Goal: Information Seeking & Learning: Learn about a topic

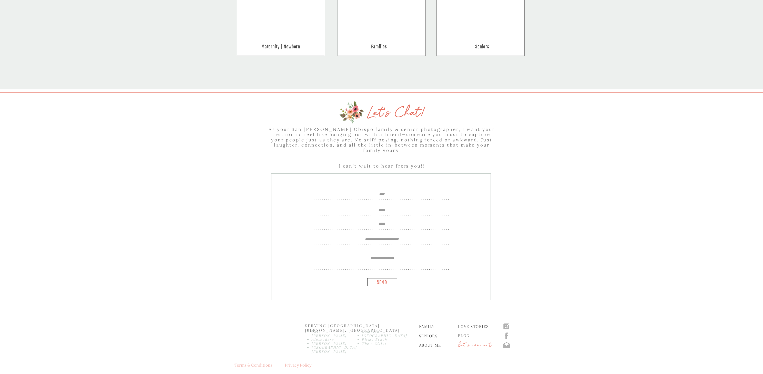
scroll to position [625, 0]
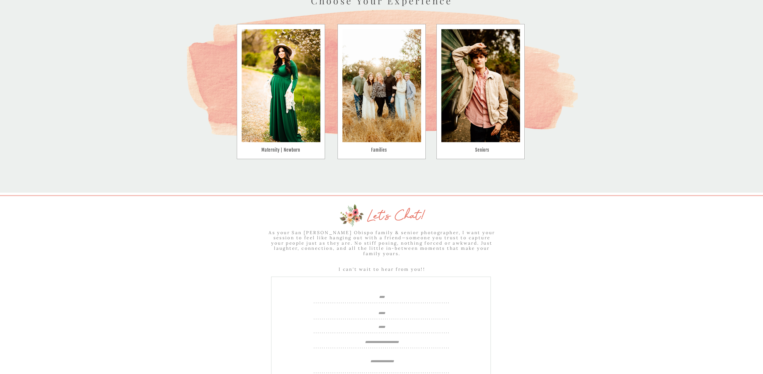
click at [379, 152] on h3 "families" at bounding box center [379, 151] width 28 height 6
click at [379, 149] on h3 "families" at bounding box center [379, 151] width 28 height 6
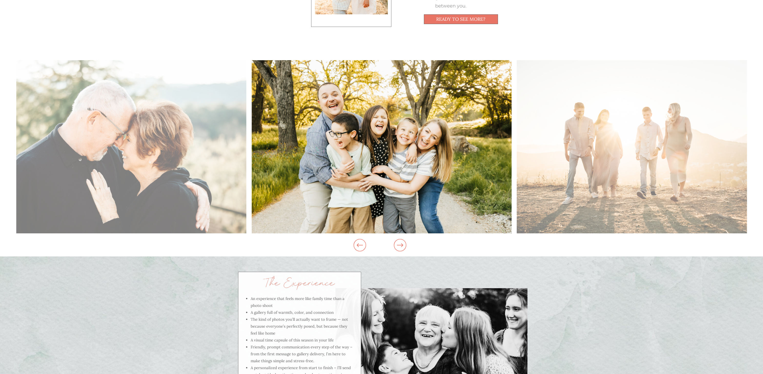
scroll to position [524, 0]
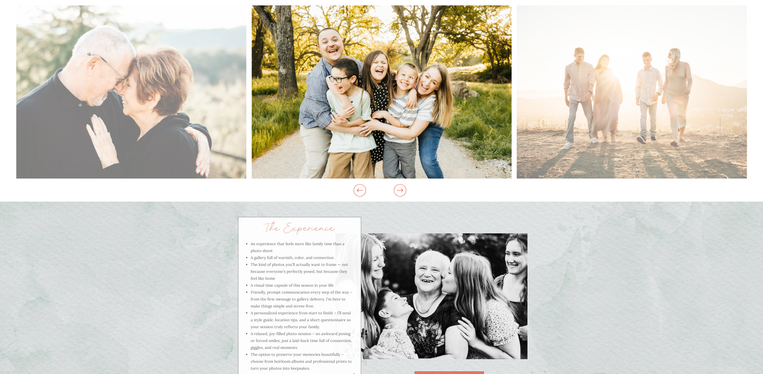
click at [402, 190] on icon at bounding box center [400, 191] width 6 height 4
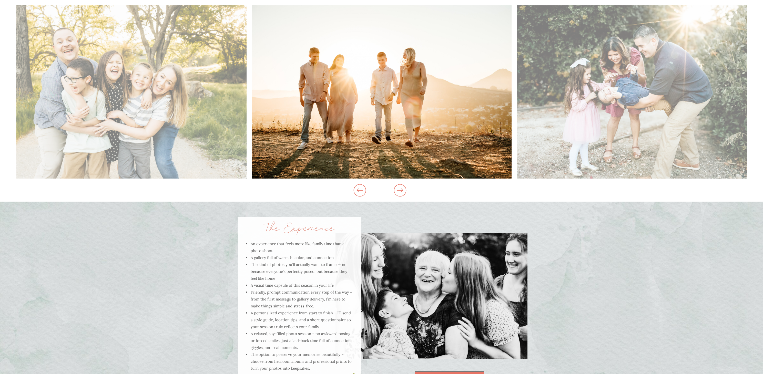
click at [402, 190] on icon at bounding box center [400, 191] width 6 height 4
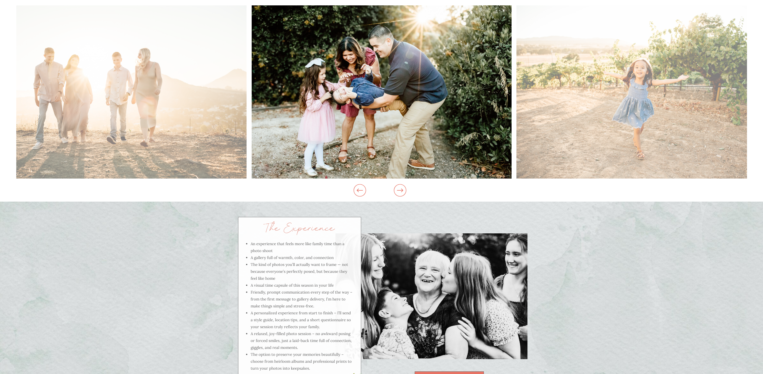
click at [402, 190] on icon at bounding box center [400, 191] width 6 height 4
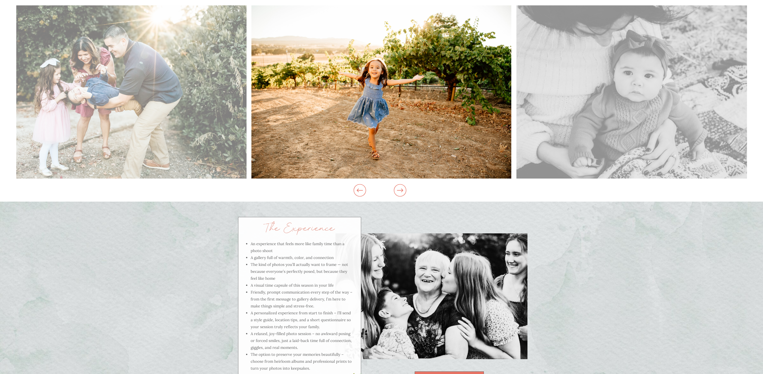
click at [402, 190] on icon at bounding box center [400, 191] width 6 height 4
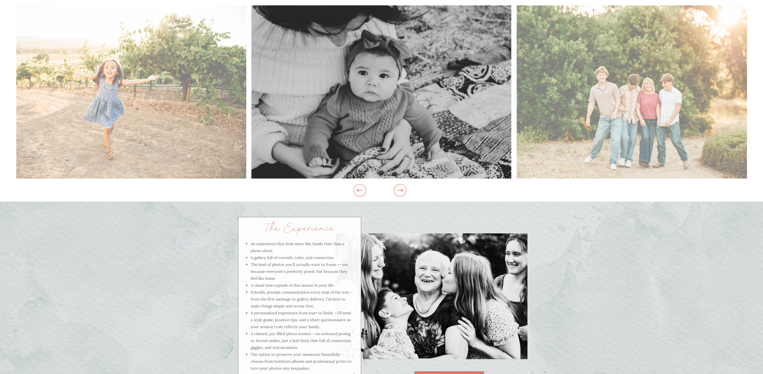
click at [402, 190] on icon at bounding box center [400, 191] width 6 height 4
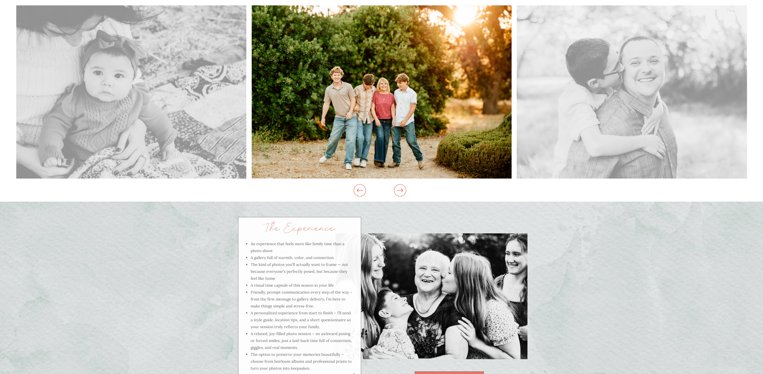
click at [402, 190] on icon at bounding box center [400, 191] width 6 height 4
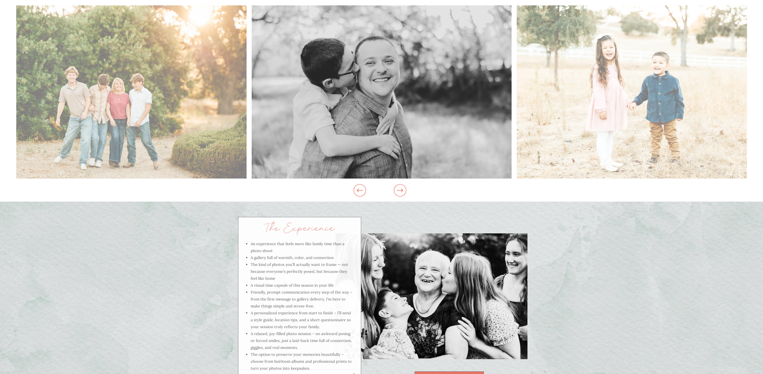
click at [402, 190] on icon at bounding box center [400, 191] width 6 height 4
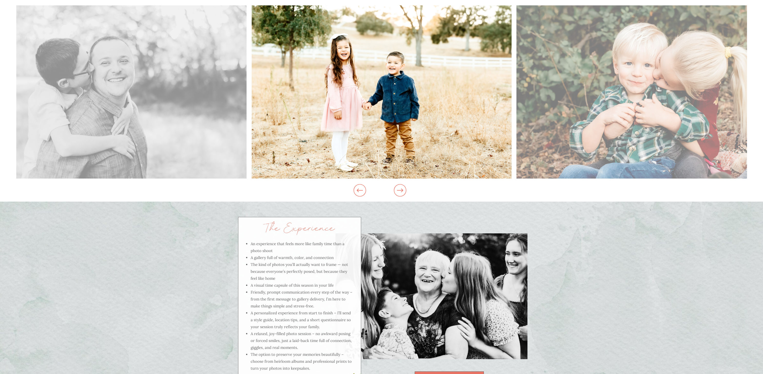
click at [402, 190] on icon at bounding box center [400, 191] width 6 height 4
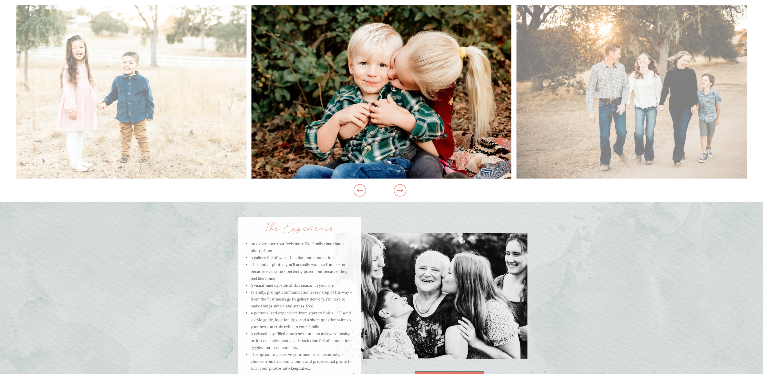
click at [402, 190] on icon at bounding box center [400, 191] width 6 height 4
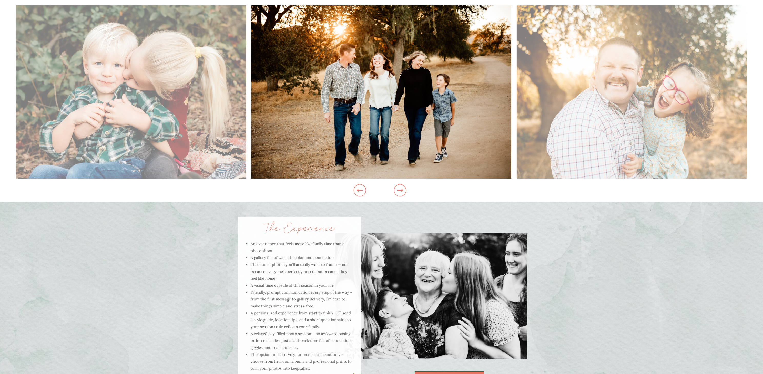
click at [402, 190] on icon at bounding box center [400, 191] width 6 height 4
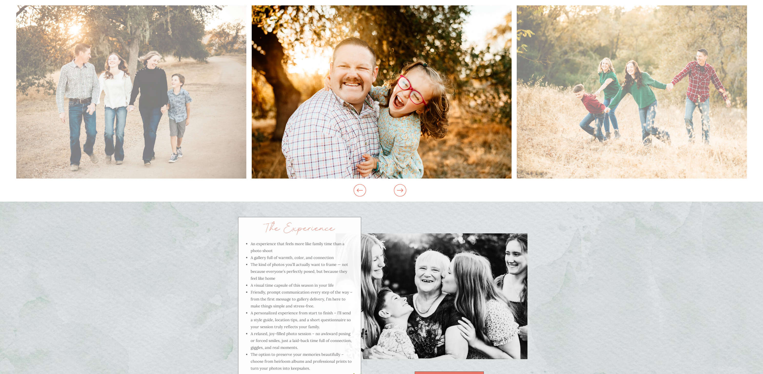
click at [402, 190] on icon at bounding box center [400, 191] width 6 height 4
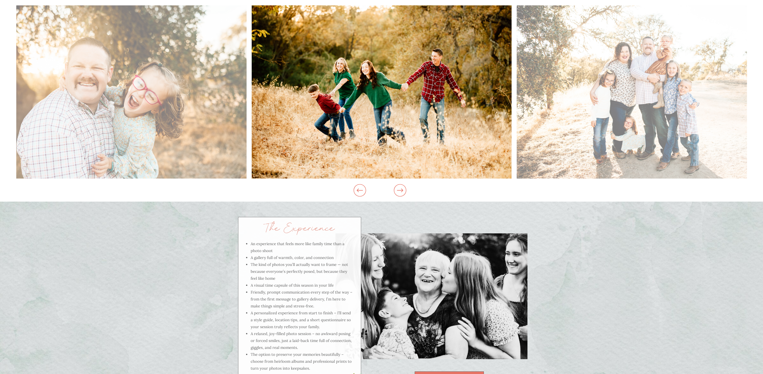
click at [402, 190] on icon at bounding box center [400, 191] width 6 height 4
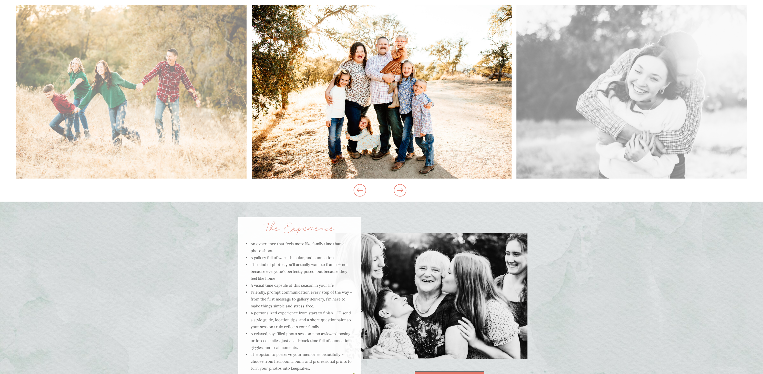
click at [402, 190] on icon at bounding box center [400, 191] width 6 height 4
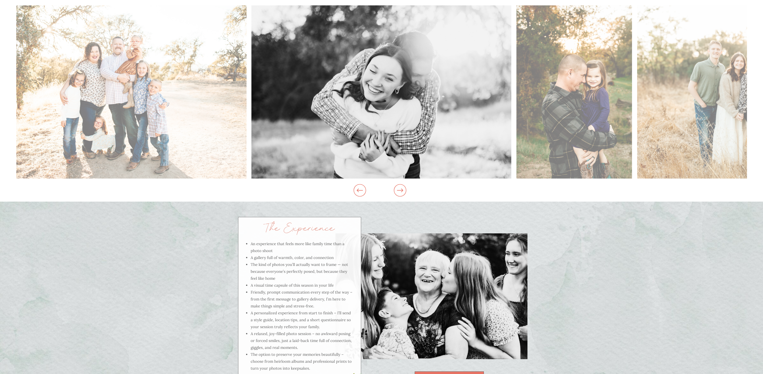
click at [402, 190] on icon at bounding box center [400, 191] width 6 height 4
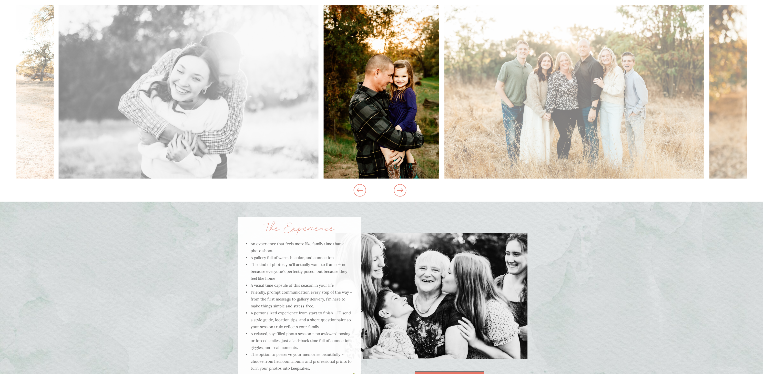
click at [402, 190] on icon at bounding box center [400, 191] width 6 height 4
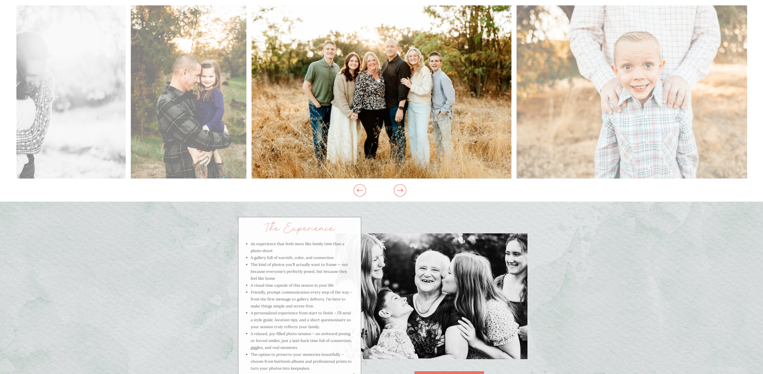
click at [402, 190] on icon at bounding box center [400, 191] width 6 height 4
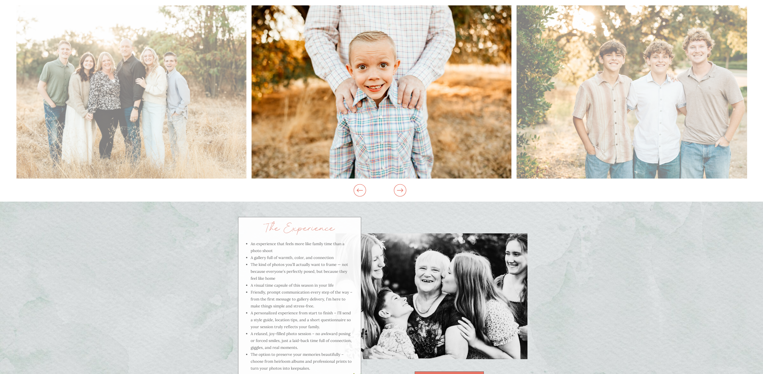
click at [402, 190] on icon at bounding box center [400, 191] width 6 height 4
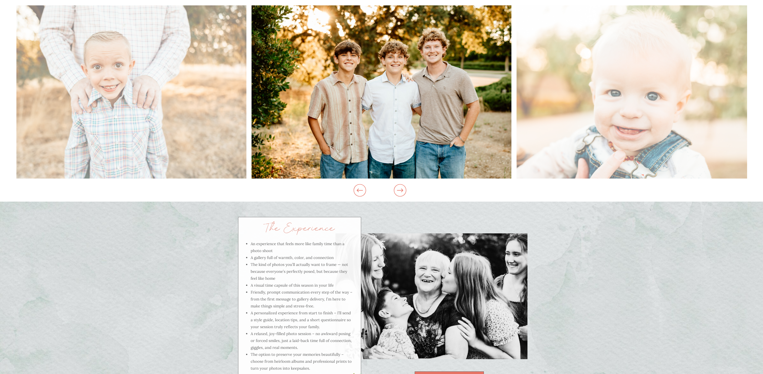
click at [402, 190] on icon at bounding box center [400, 191] width 6 height 4
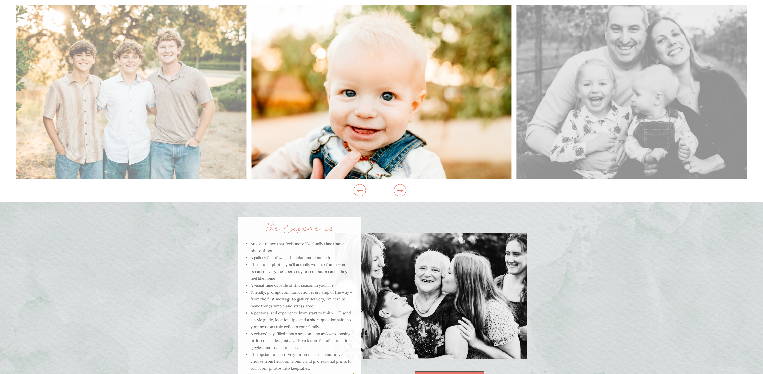
click at [402, 190] on icon at bounding box center [400, 191] width 6 height 4
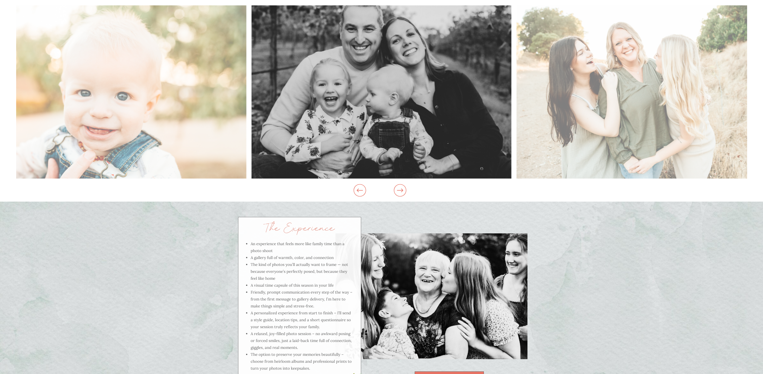
click at [402, 190] on icon at bounding box center [400, 191] width 6 height 4
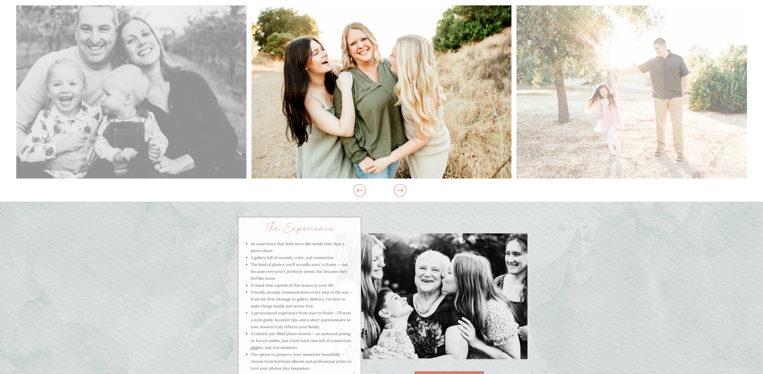
click at [402, 190] on icon at bounding box center [400, 191] width 6 height 4
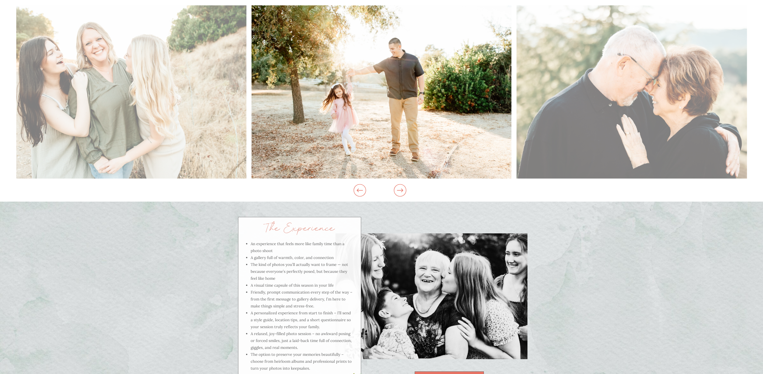
click at [402, 190] on icon at bounding box center [400, 191] width 6 height 4
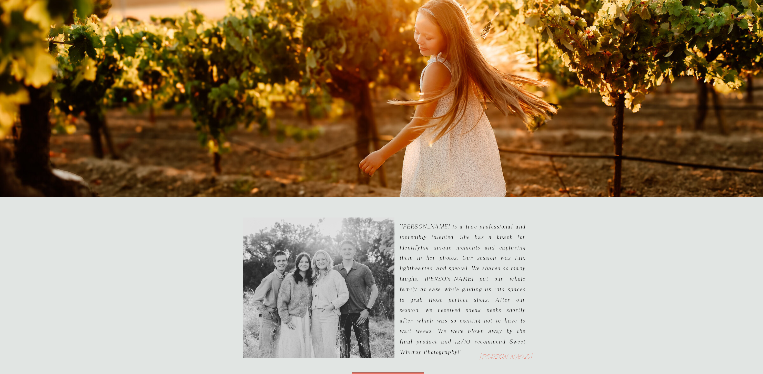
scroll to position [771, 0]
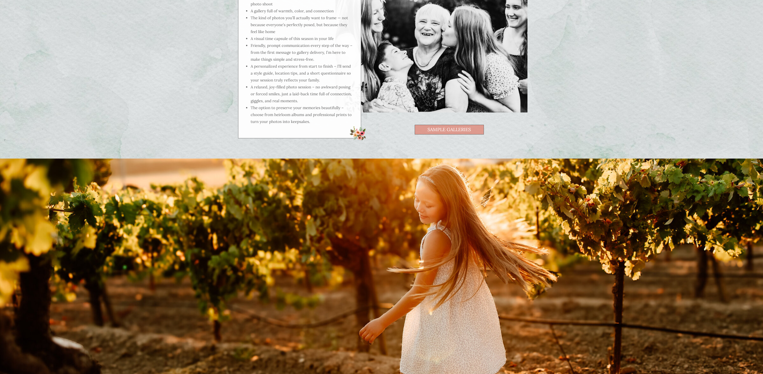
click at [461, 127] on span "sample galleries" at bounding box center [448, 130] width 69 height 10
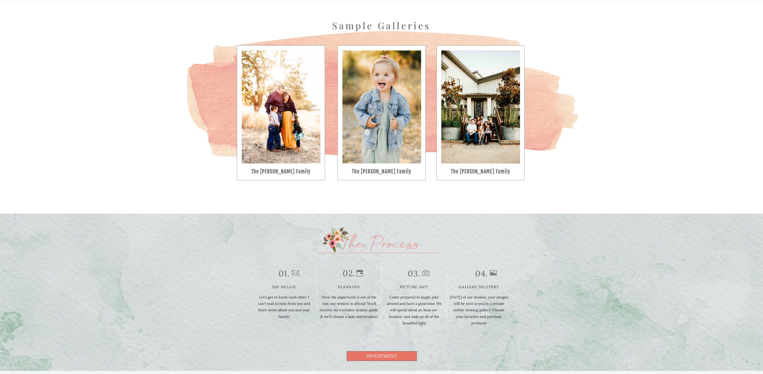
scroll to position [1497, 0]
click at [389, 171] on h3 "the [PERSON_NAME] family" at bounding box center [381, 171] width 67 height 7
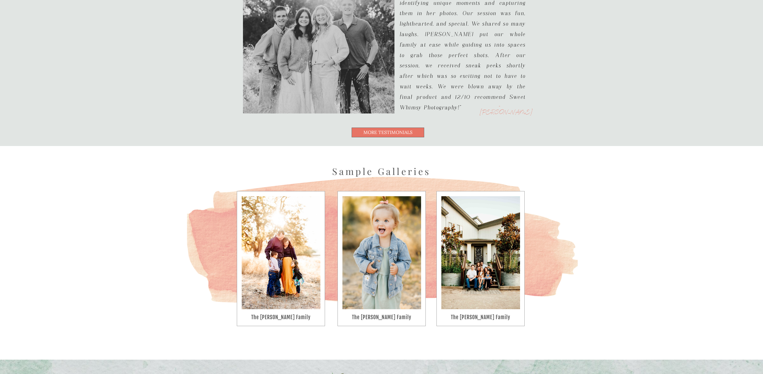
scroll to position [1456, 0]
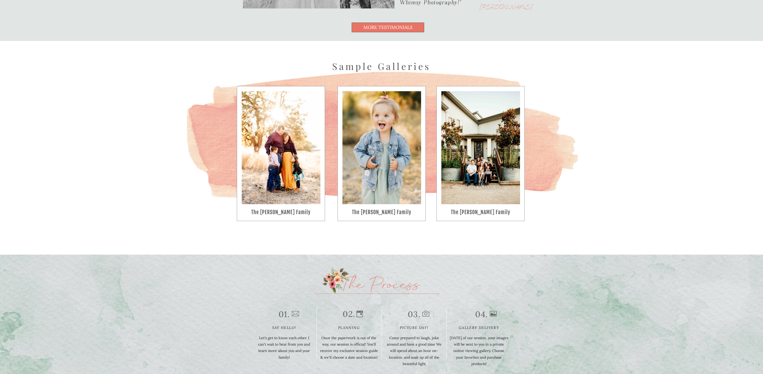
click at [479, 213] on h3 "the [PERSON_NAME] family" at bounding box center [480, 212] width 67 height 7
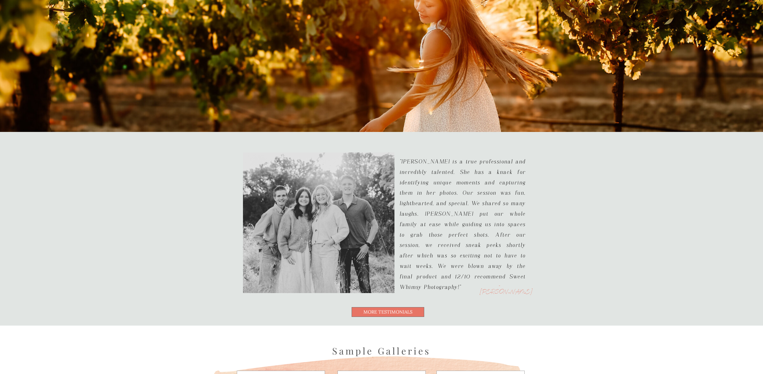
scroll to position [1349, 0]
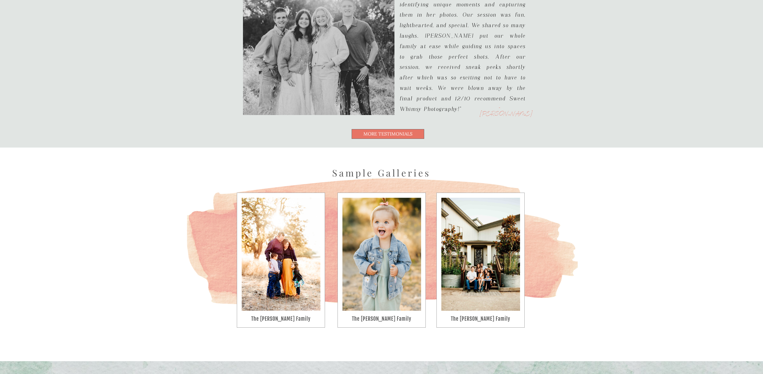
click at [265, 321] on h3 "the [PERSON_NAME] family" at bounding box center [280, 319] width 67 height 7
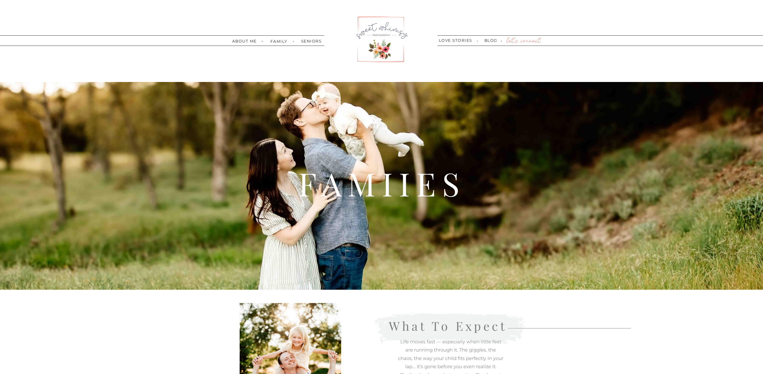
scroll to position [0, 0]
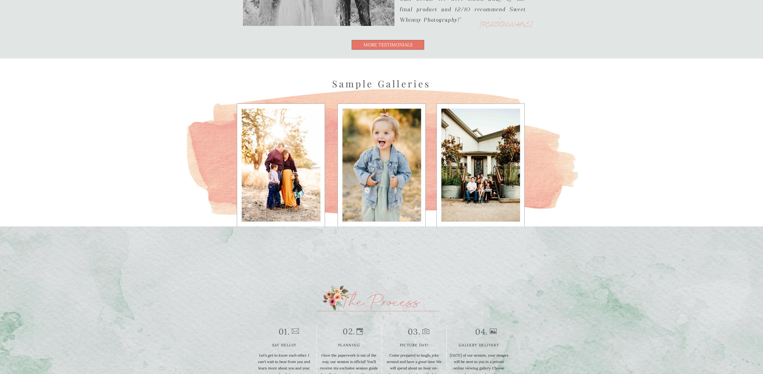
scroll to position [1484, 0]
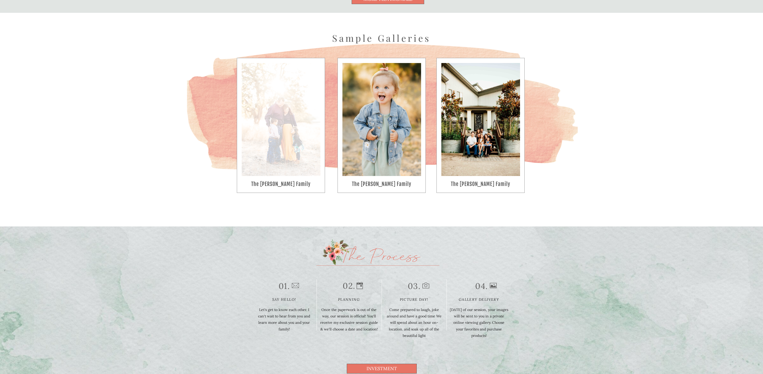
click at [278, 157] on div at bounding box center [281, 119] width 79 height 113
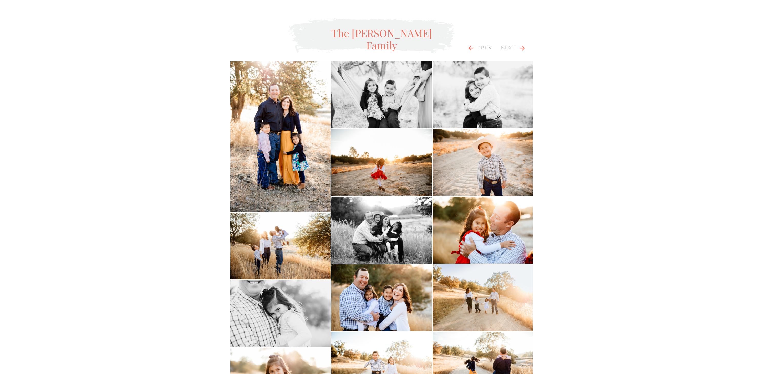
scroll to position [1445, 0]
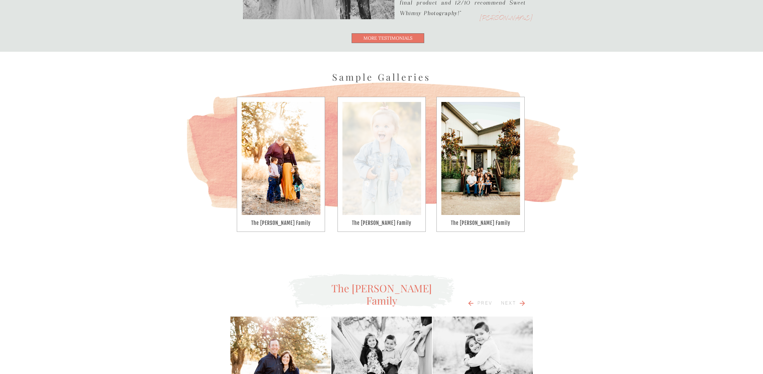
click at [401, 157] on div at bounding box center [381, 158] width 79 height 113
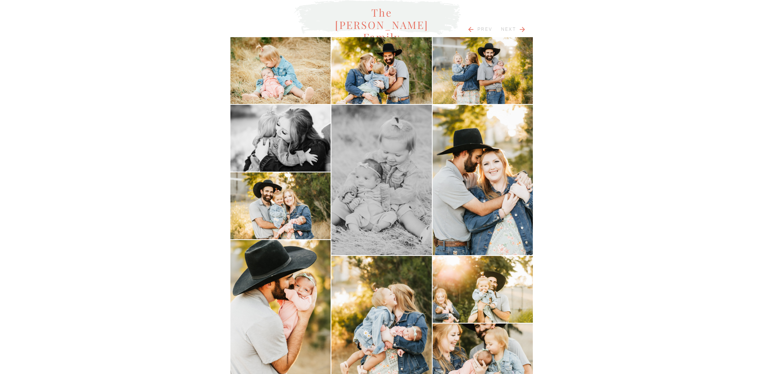
scroll to position [1543, 0]
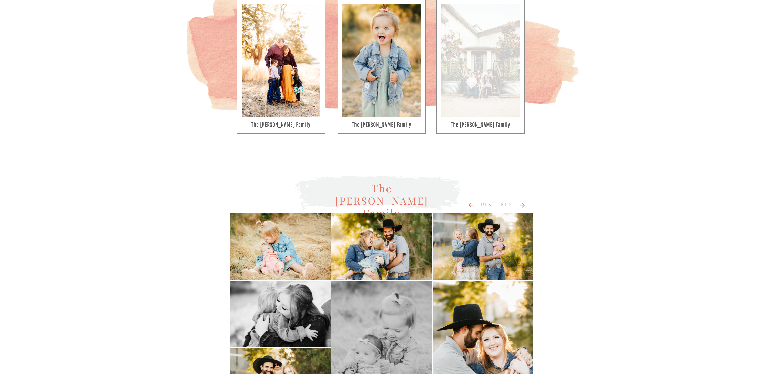
click at [493, 80] on div at bounding box center [480, 60] width 79 height 113
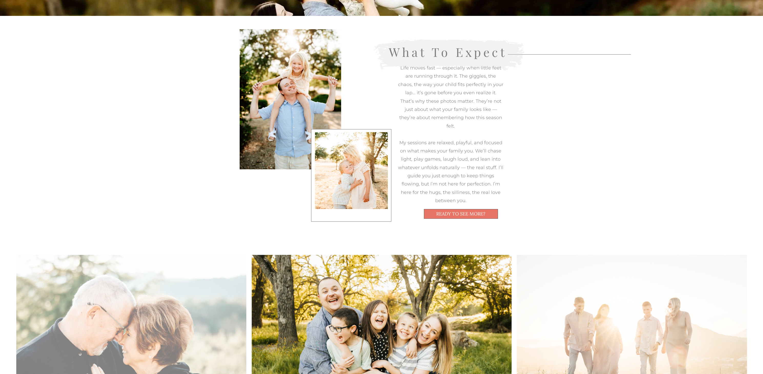
scroll to position [0, 0]
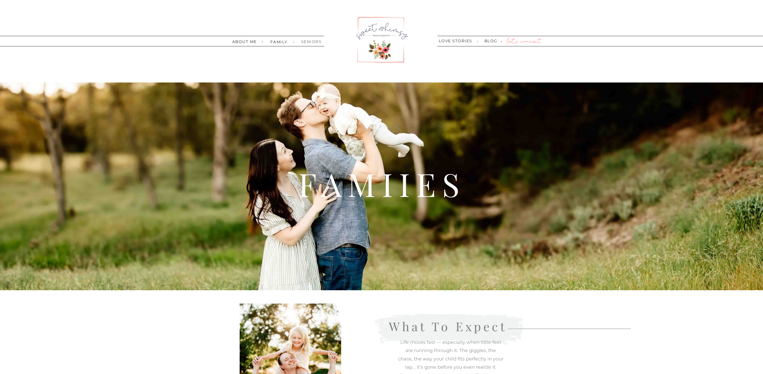
click at [310, 42] on nav "seniors" at bounding box center [310, 41] width 18 height 3
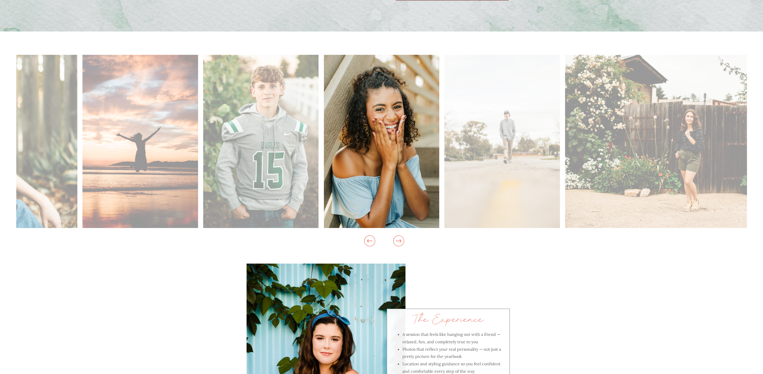
scroll to position [544, 0]
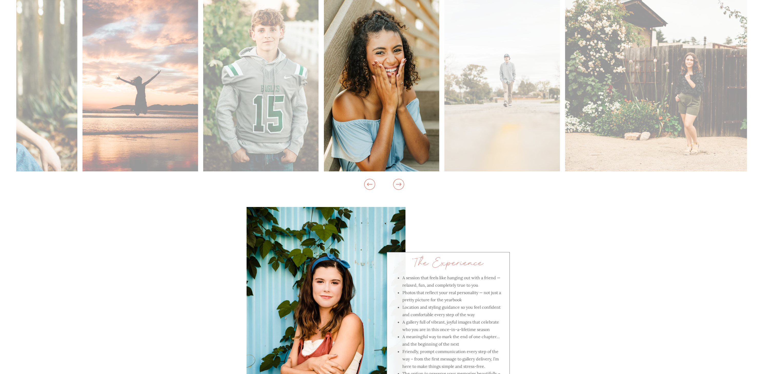
click at [400, 185] on icon at bounding box center [398, 184] width 5 height 3
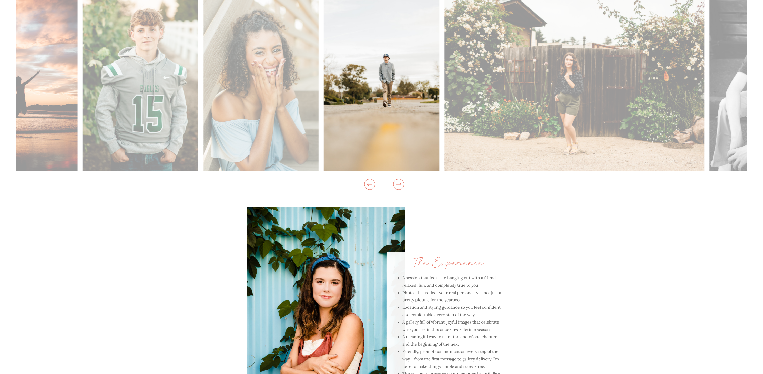
click at [400, 185] on icon at bounding box center [398, 184] width 5 height 3
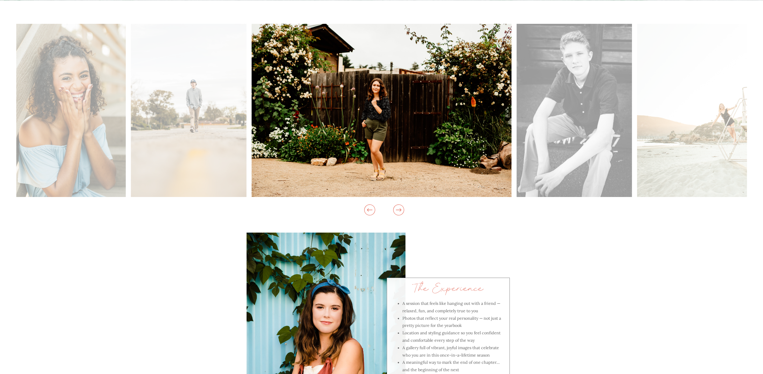
scroll to position [505, 0]
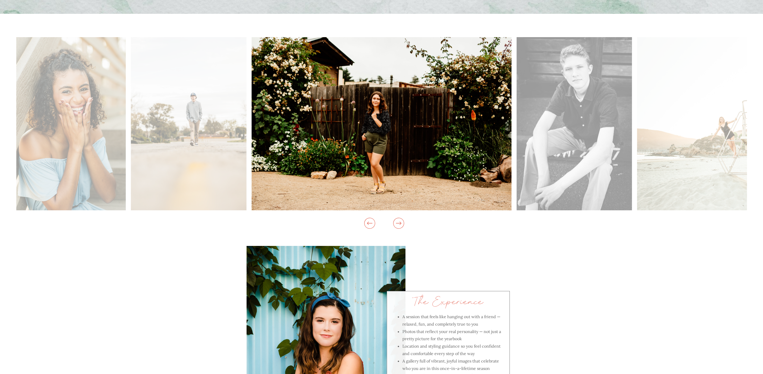
click at [399, 224] on icon at bounding box center [398, 223] width 13 height 17
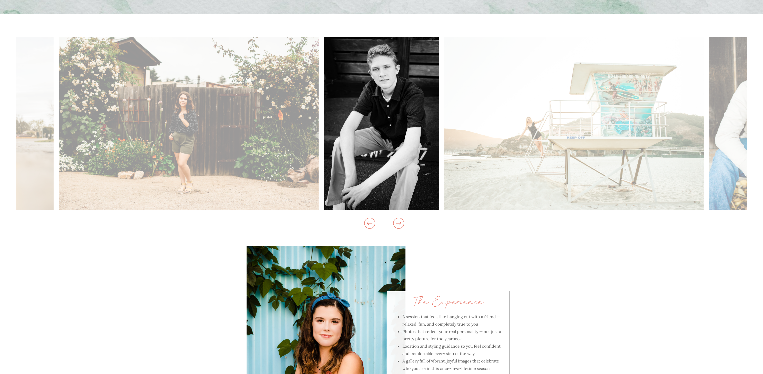
click at [399, 224] on icon at bounding box center [398, 223] width 13 height 17
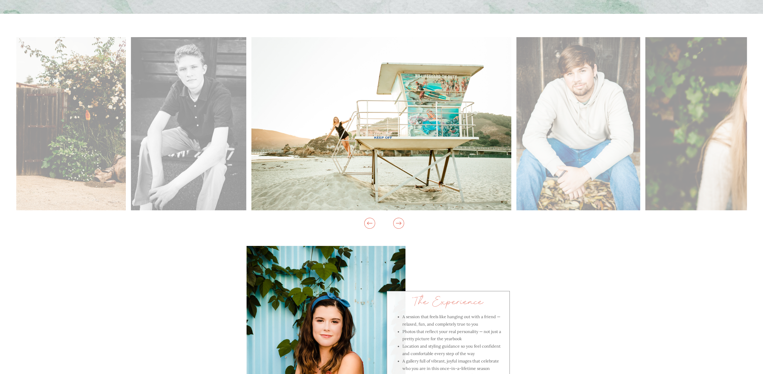
click at [399, 224] on icon at bounding box center [398, 223] width 13 height 17
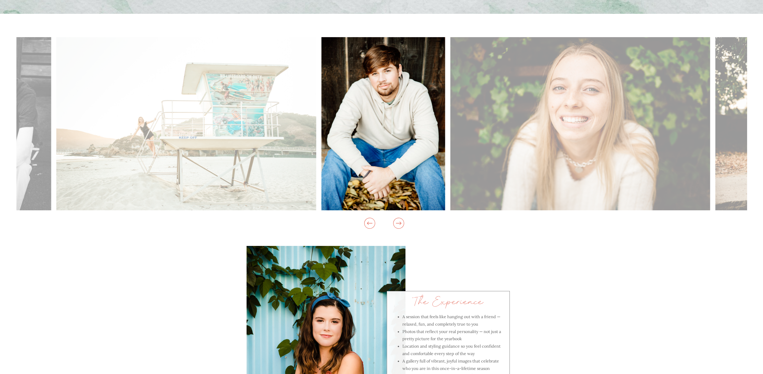
click at [399, 224] on icon at bounding box center [398, 223] width 13 height 17
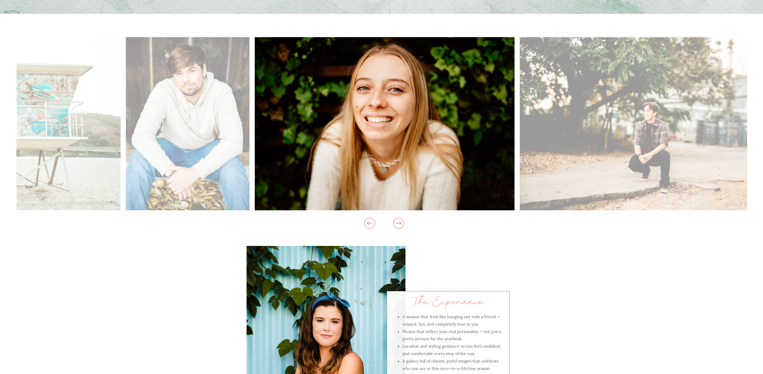
click at [399, 224] on icon at bounding box center [398, 223] width 13 height 17
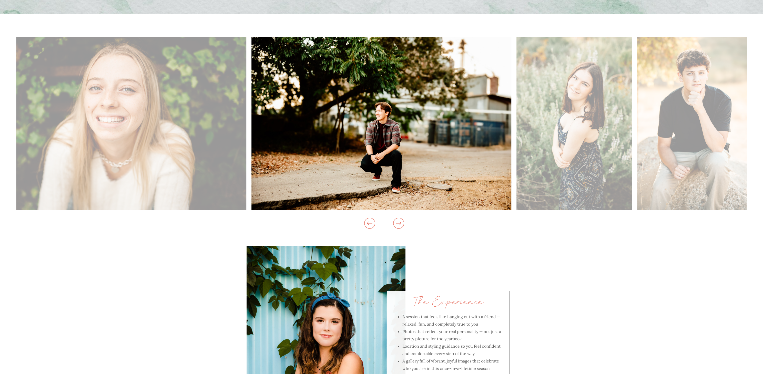
click at [399, 224] on icon at bounding box center [398, 223] width 13 height 17
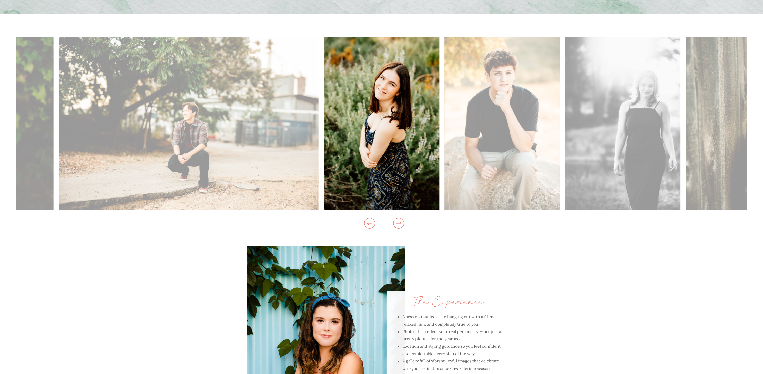
click at [399, 224] on icon at bounding box center [398, 223] width 13 height 17
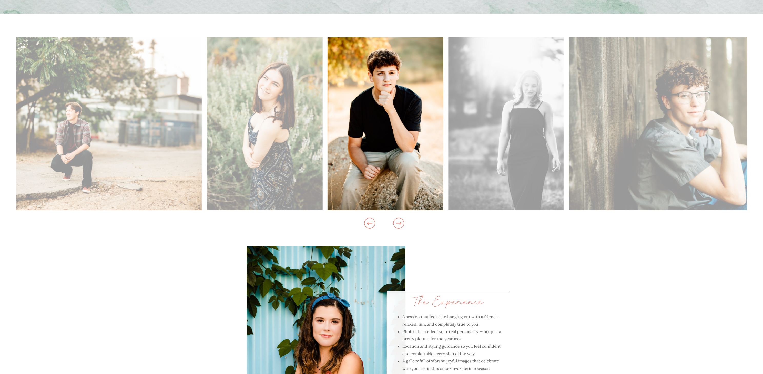
click at [399, 224] on icon at bounding box center [398, 223] width 13 height 17
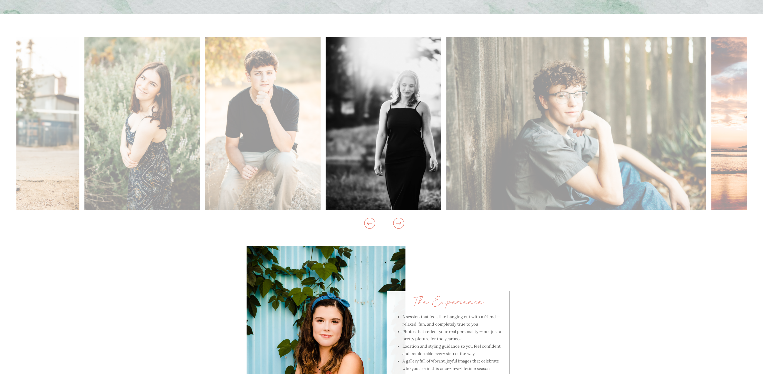
click at [399, 224] on icon at bounding box center [398, 223] width 13 height 17
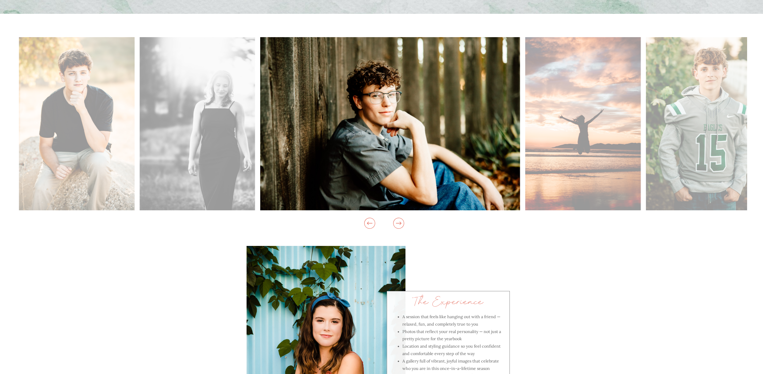
click at [399, 224] on icon at bounding box center [398, 223] width 13 height 17
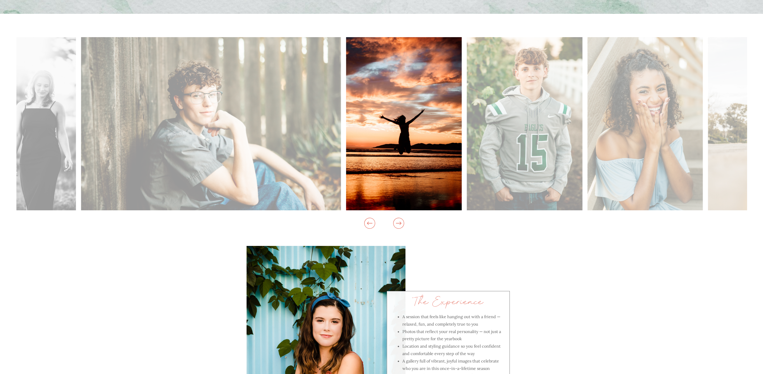
click at [399, 224] on icon at bounding box center [398, 223] width 13 height 17
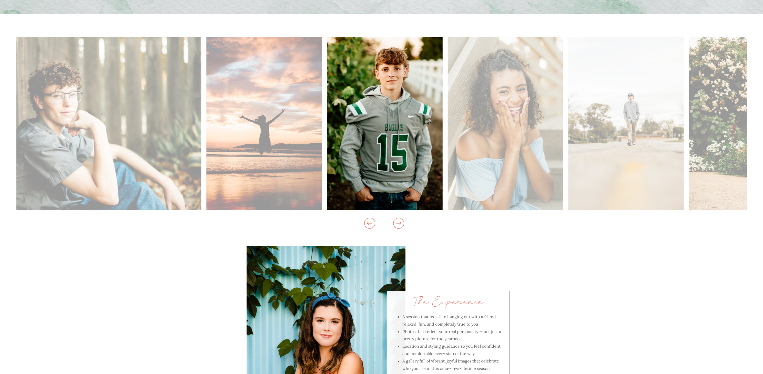
click at [399, 224] on icon at bounding box center [398, 223] width 13 height 17
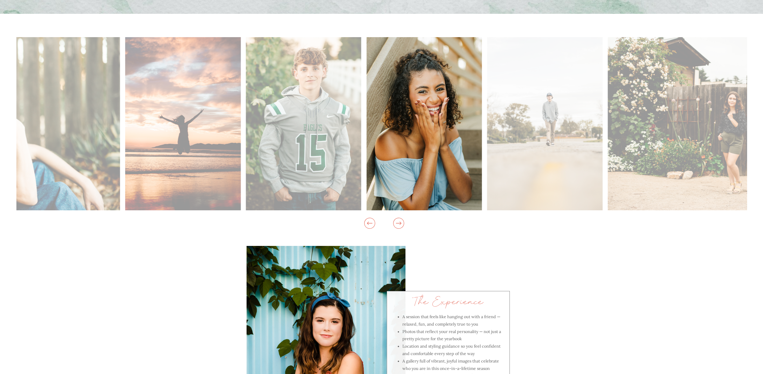
click at [399, 224] on icon at bounding box center [398, 223] width 13 height 17
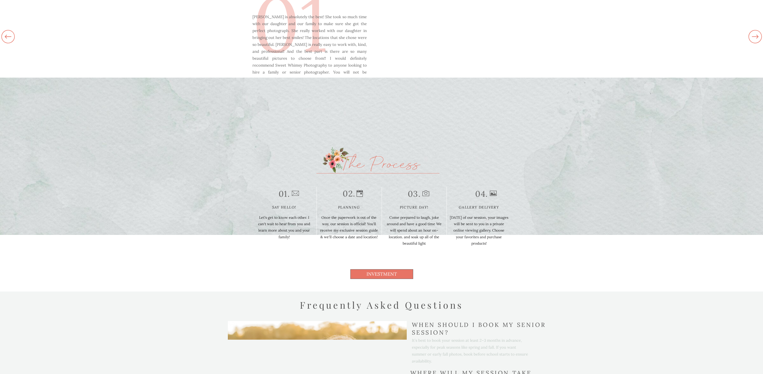
scroll to position [1304, 0]
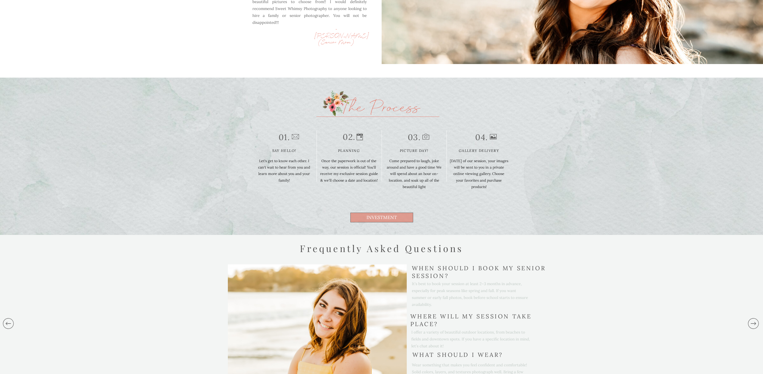
click at [397, 219] on span "investment" at bounding box center [381, 218] width 63 height 10
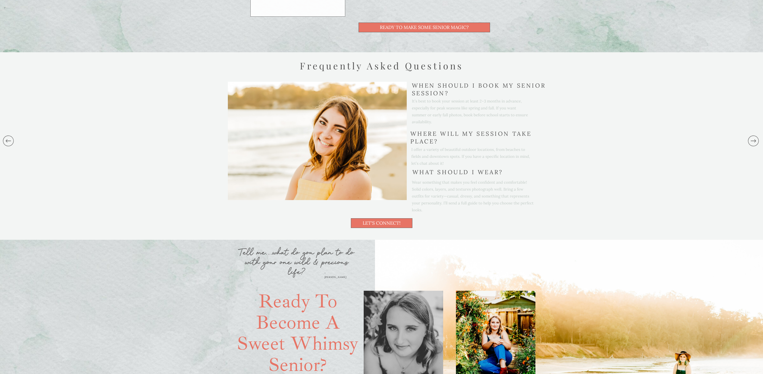
scroll to position [1781, 0]
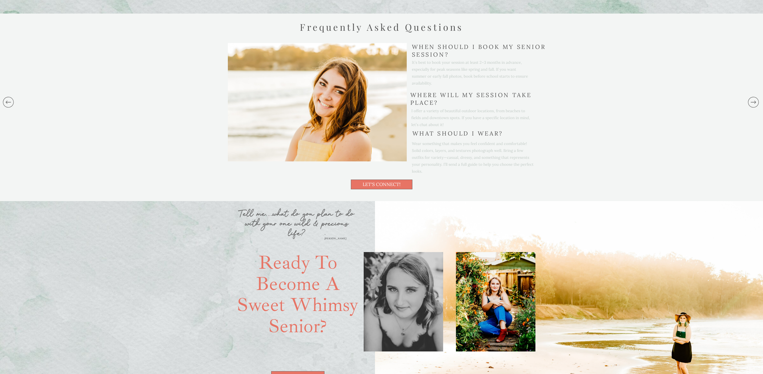
click at [748, 102] on icon at bounding box center [752, 102] width 13 height 51
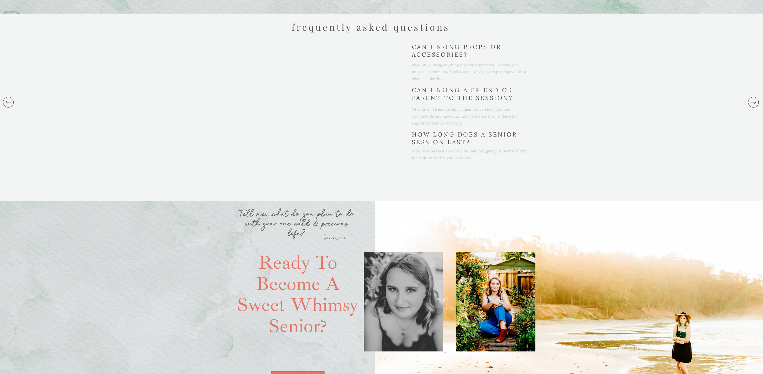
click at [748, 102] on icon at bounding box center [752, 102] width 13 height 51
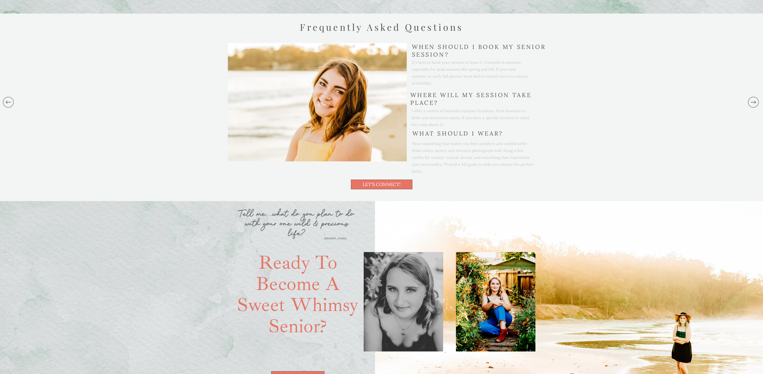
click at [748, 102] on icon at bounding box center [752, 102] width 13 height 51
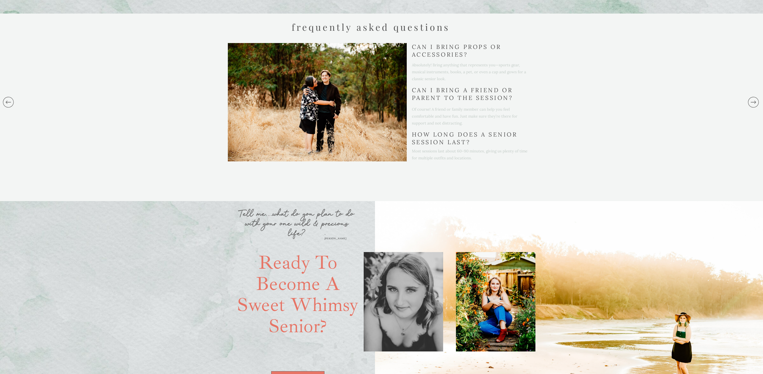
click at [748, 102] on icon at bounding box center [752, 102] width 13 height 51
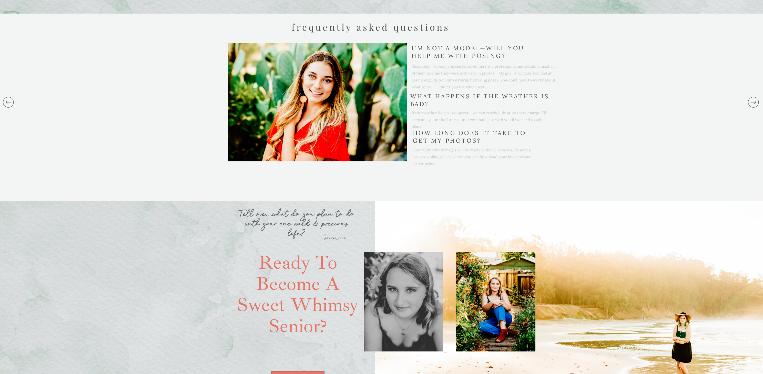
click at [748, 102] on icon at bounding box center [752, 102] width 13 height 51
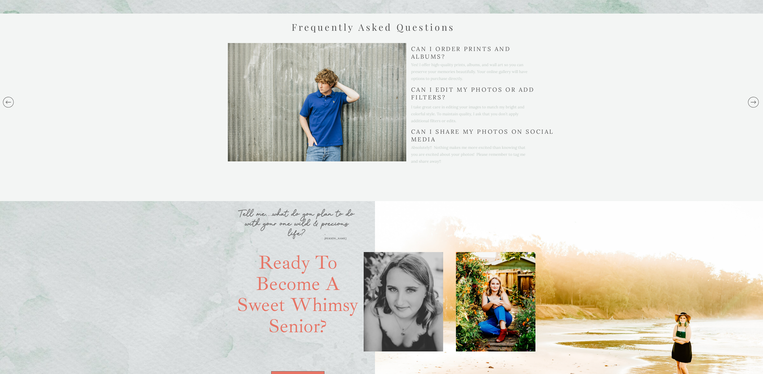
click at [748, 102] on icon at bounding box center [752, 102] width 13 height 51
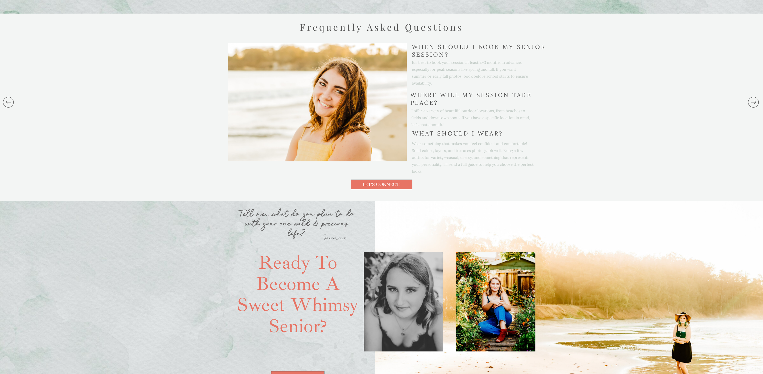
click at [748, 102] on icon at bounding box center [752, 102] width 13 height 51
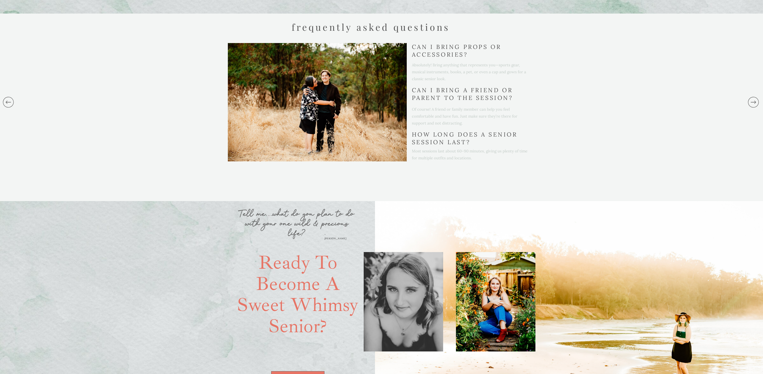
click at [748, 102] on icon at bounding box center [752, 102] width 13 height 51
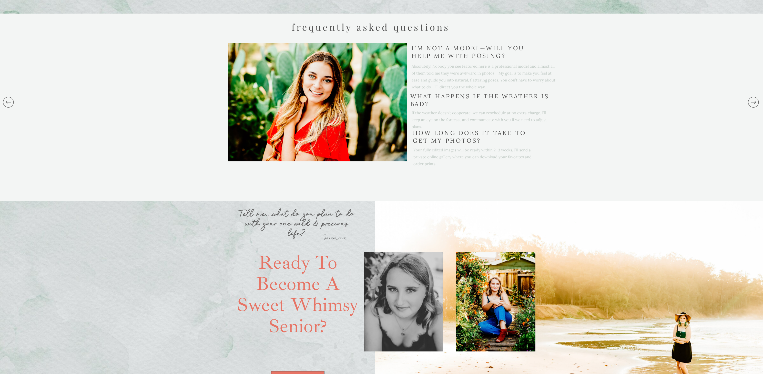
click at [748, 102] on icon at bounding box center [752, 102] width 13 height 51
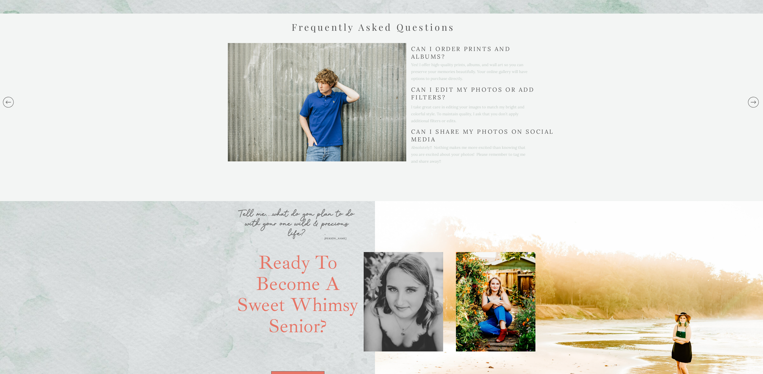
click at [748, 102] on icon at bounding box center [752, 102] width 13 height 51
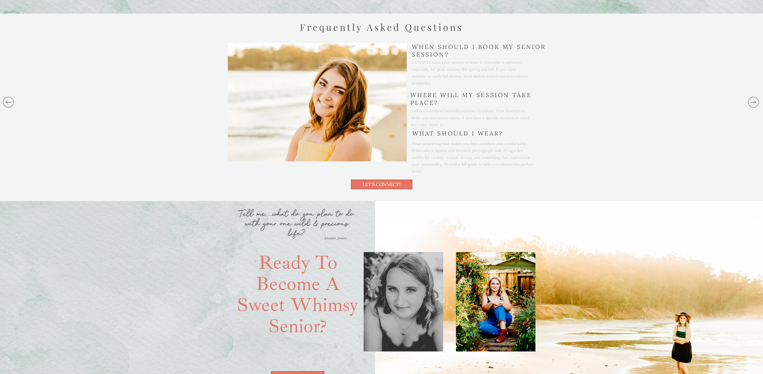
click at [748, 102] on icon at bounding box center [752, 102] width 13 height 51
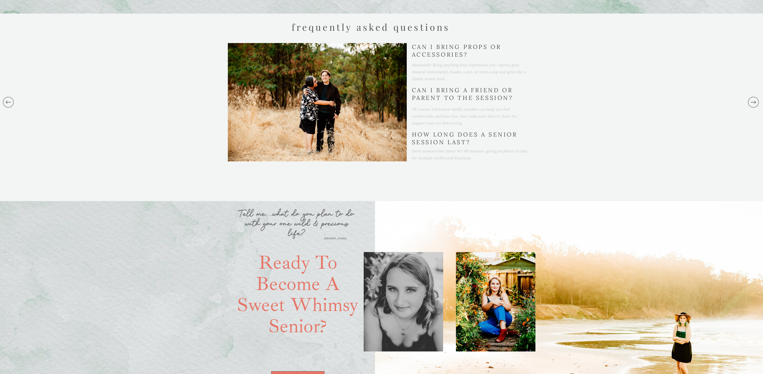
click at [748, 102] on icon at bounding box center [752, 102] width 13 height 51
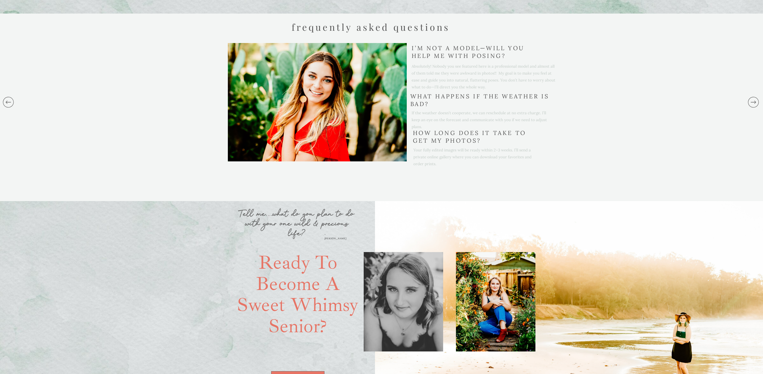
click at [748, 102] on icon at bounding box center [752, 102] width 13 height 51
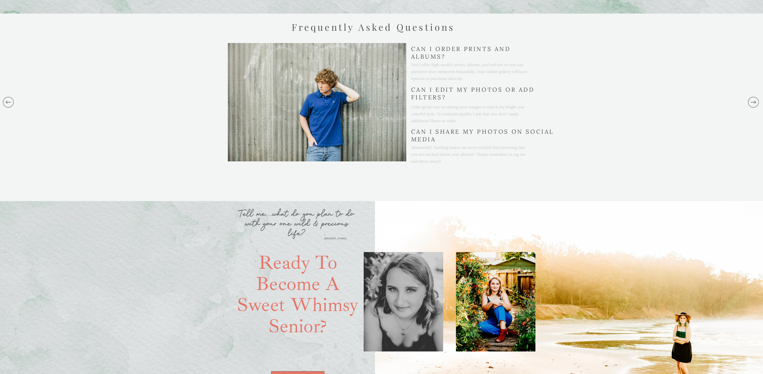
click at [748, 102] on icon at bounding box center [752, 102] width 13 height 51
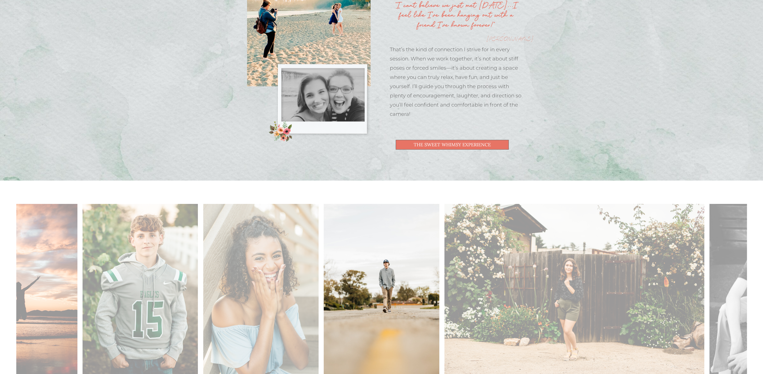
scroll to position [0, 0]
